Goal: Register for event/course

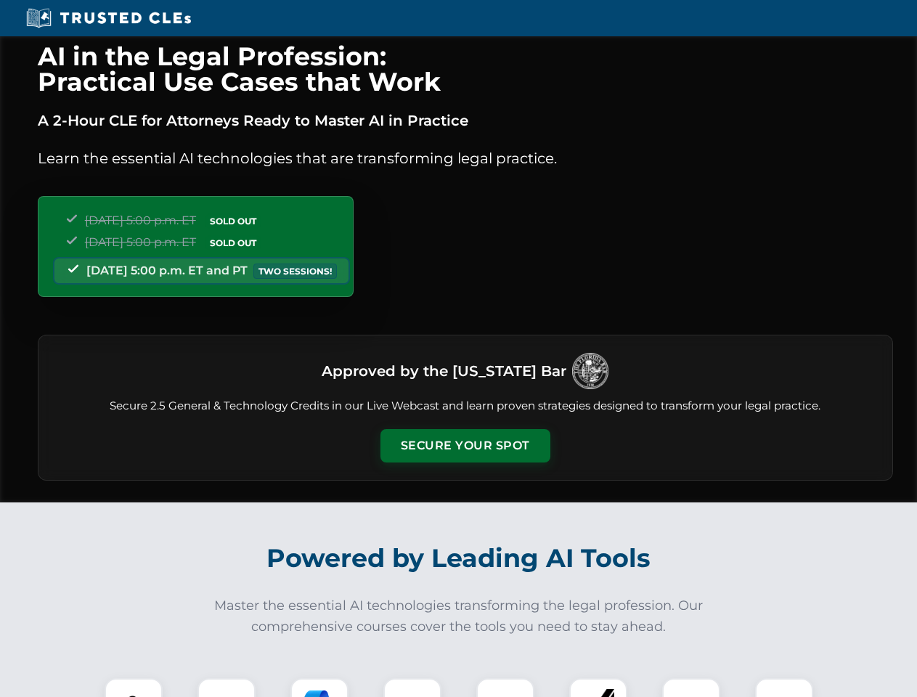
click at [465, 446] on button "Secure Your Spot" at bounding box center [465, 445] width 170 height 33
click at [134, 687] on img at bounding box center [134, 707] width 42 height 42
click at [227, 687] on div at bounding box center [226, 707] width 58 height 58
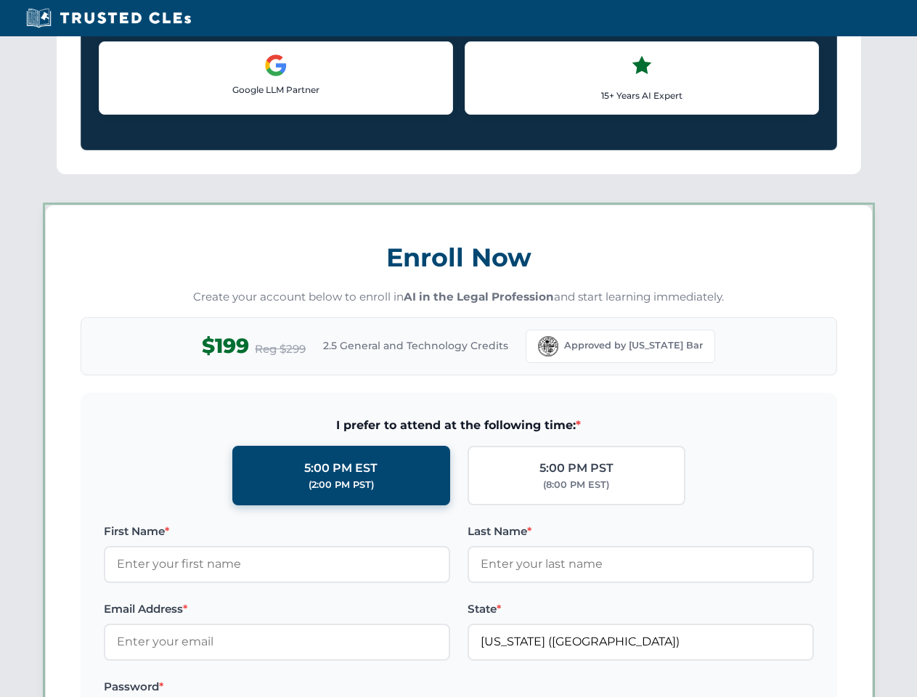
click at [412, 687] on label "Password *" at bounding box center [277, 686] width 346 height 17
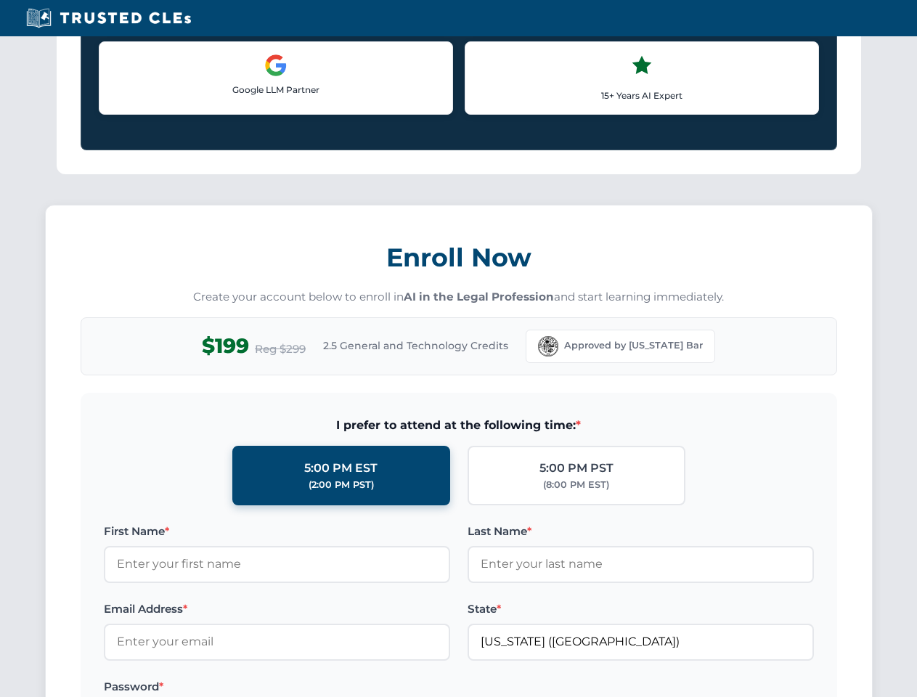
scroll to position [1425, 0]
